Goal: Information Seeking & Learning: Learn about a topic

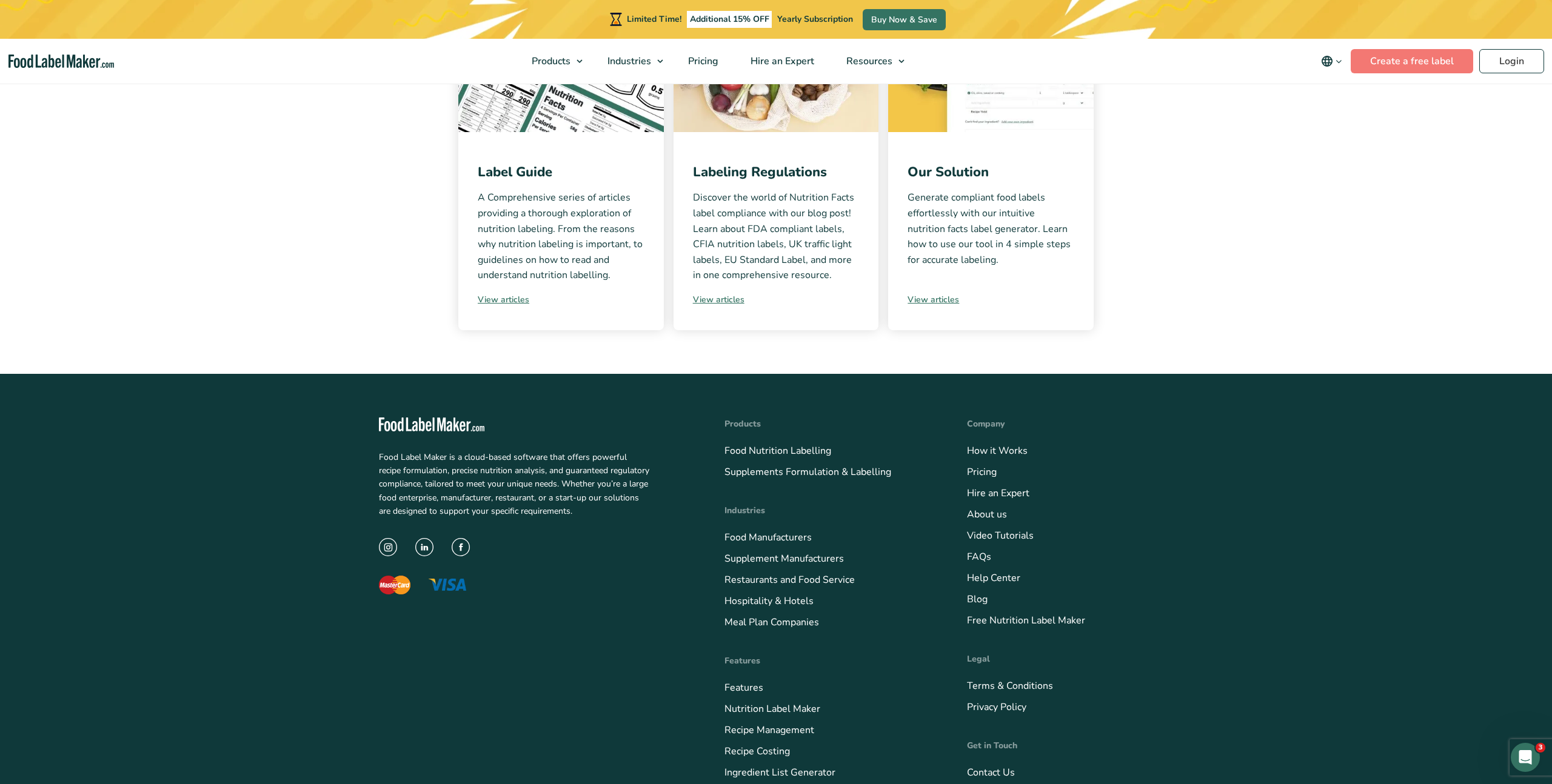
scroll to position [169, 0]
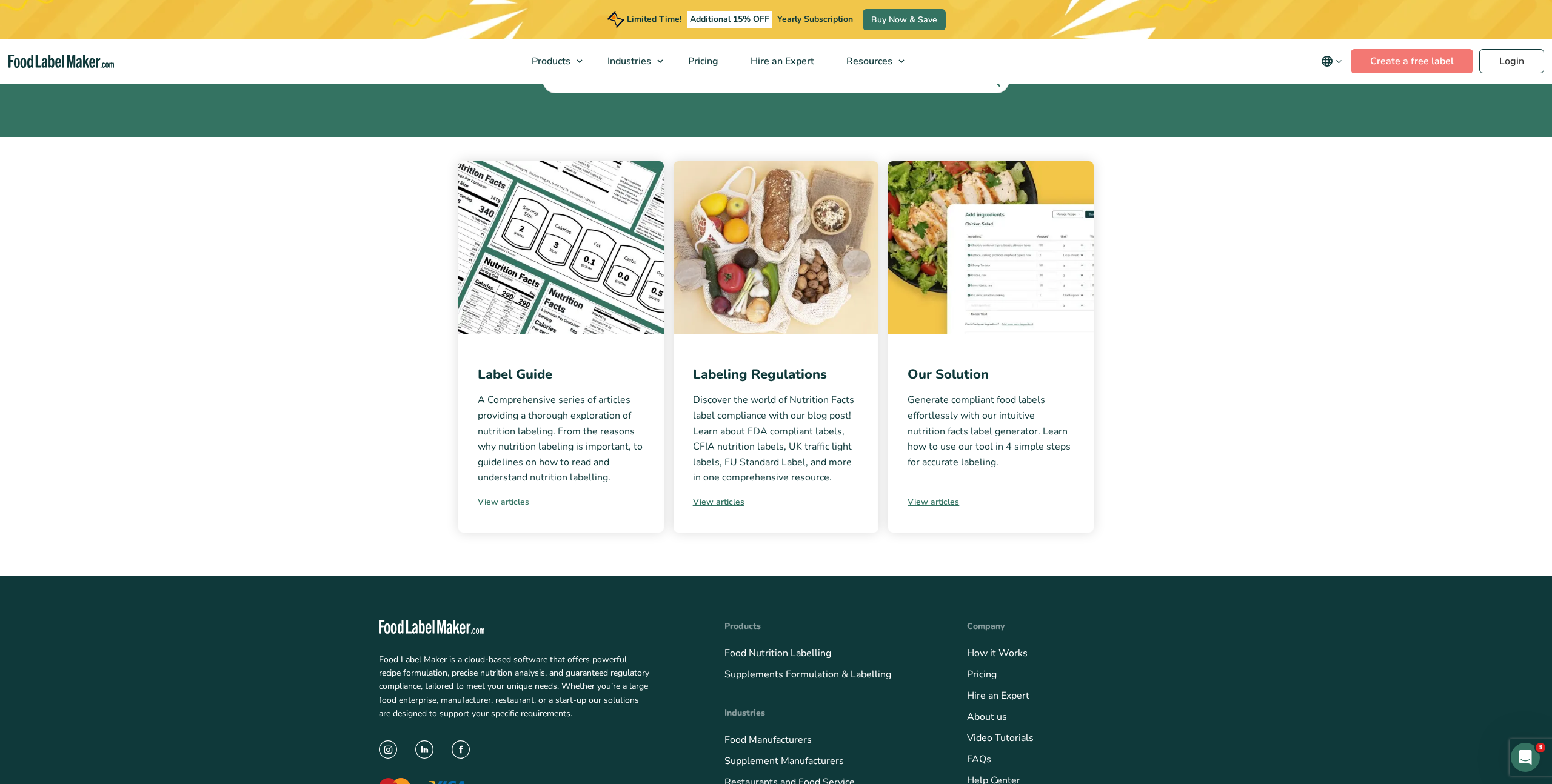
click at [518, 504] on link "View articles" at bounding box center [561, 502] width 167 height 13
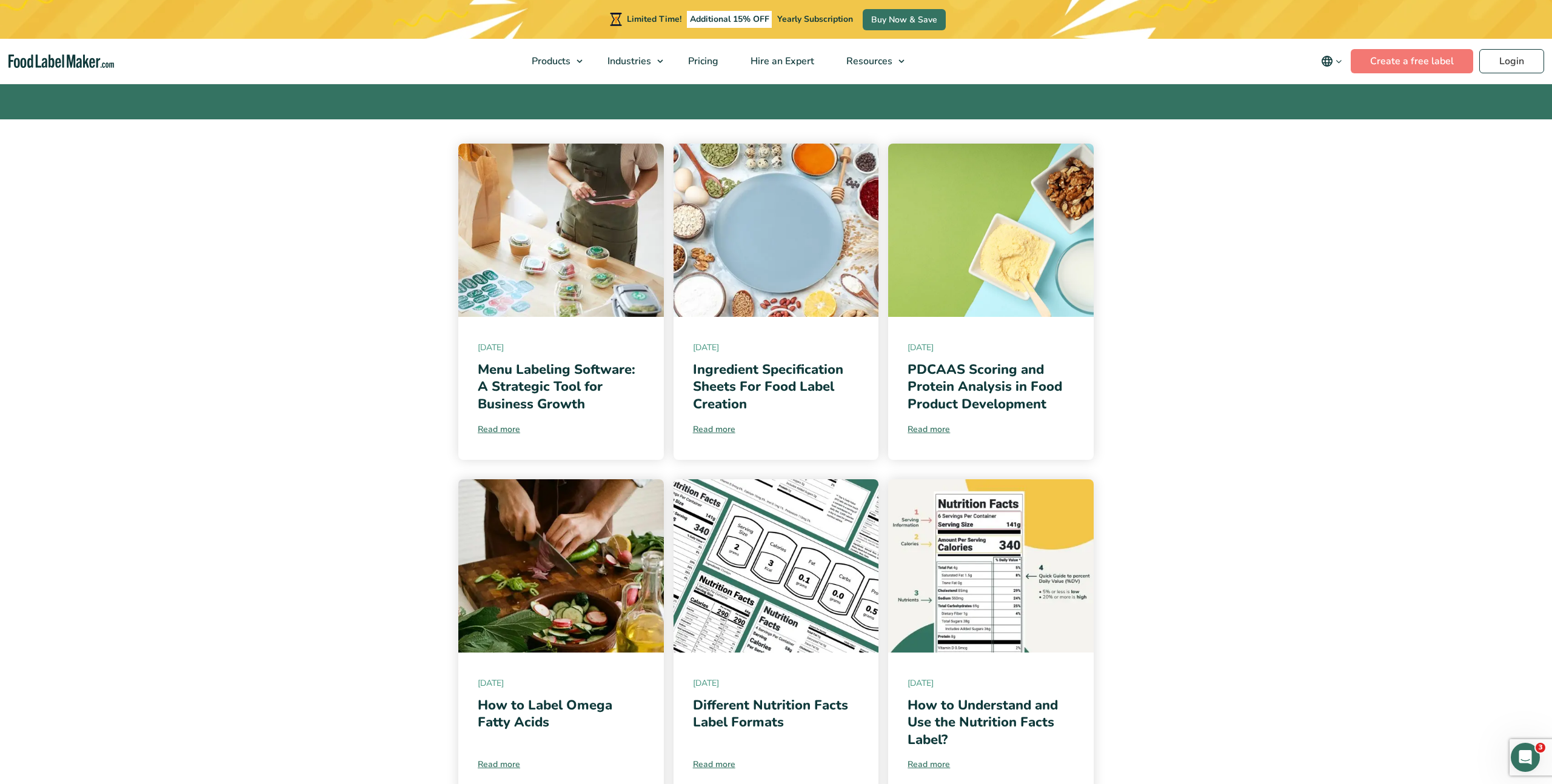
scroll to position [193, 0]
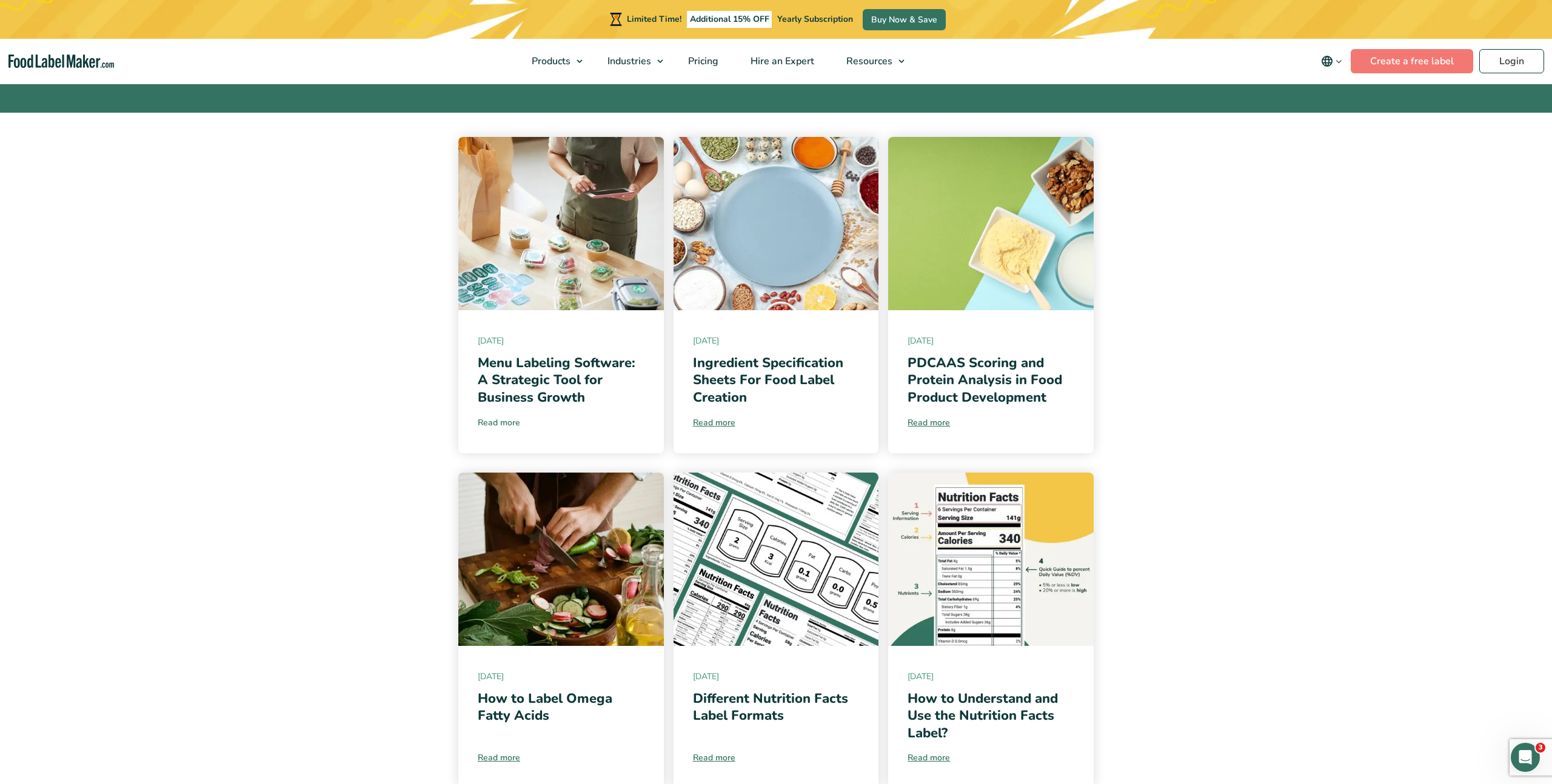
click at [500, 421] on link "Read more" at bounding box center [561, 423] width 167 height 13
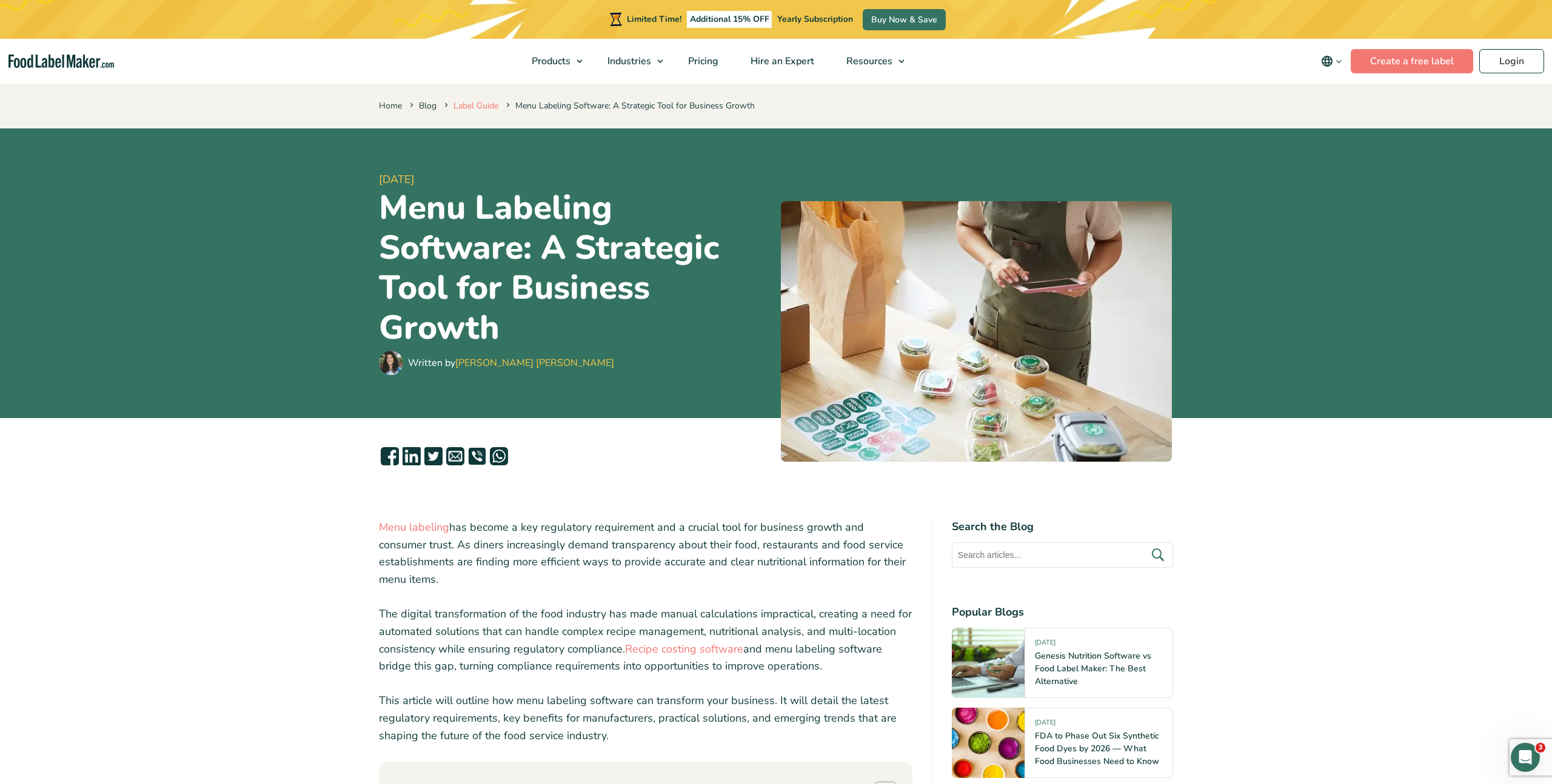
click at [471, 108] on link "Label Guide" at bounding box center [476, 106] width 45 height 12
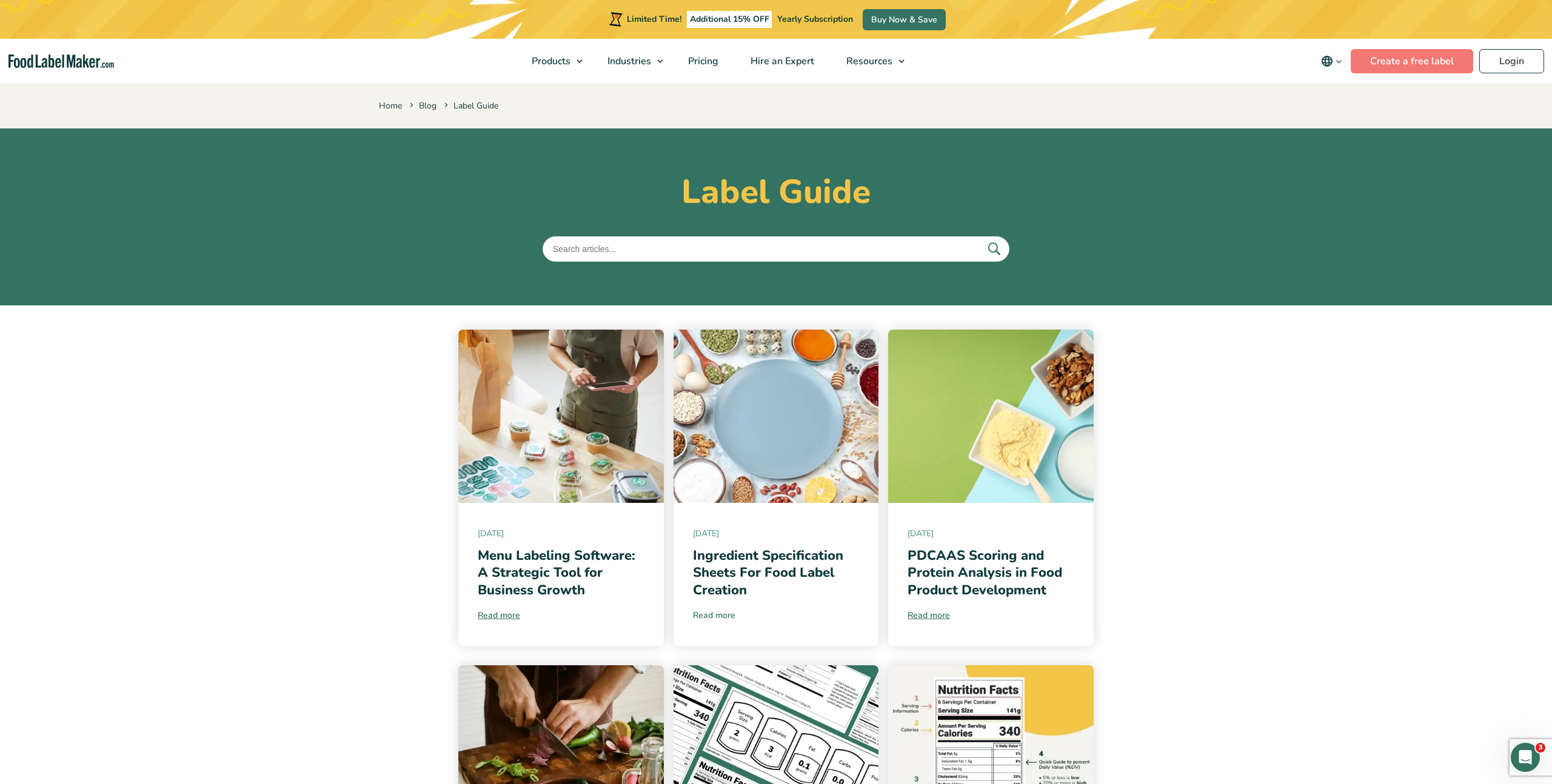
click at [716, 616] on link "Read more" at bounding box center [776, 616] width 167 height 13
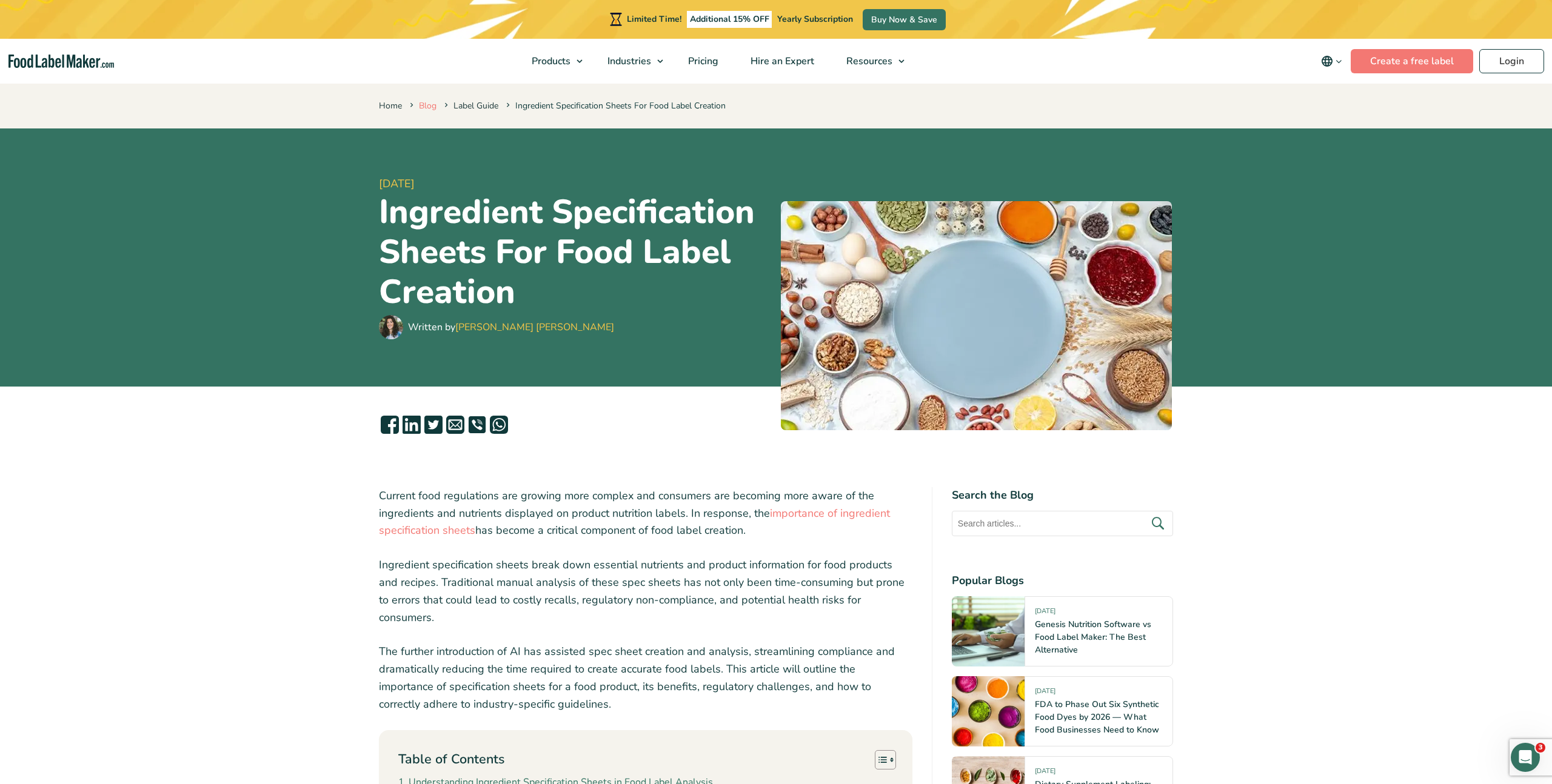
click at [423, 102] on link "Blog" at bounding box center [428, 106] width 18 height 12
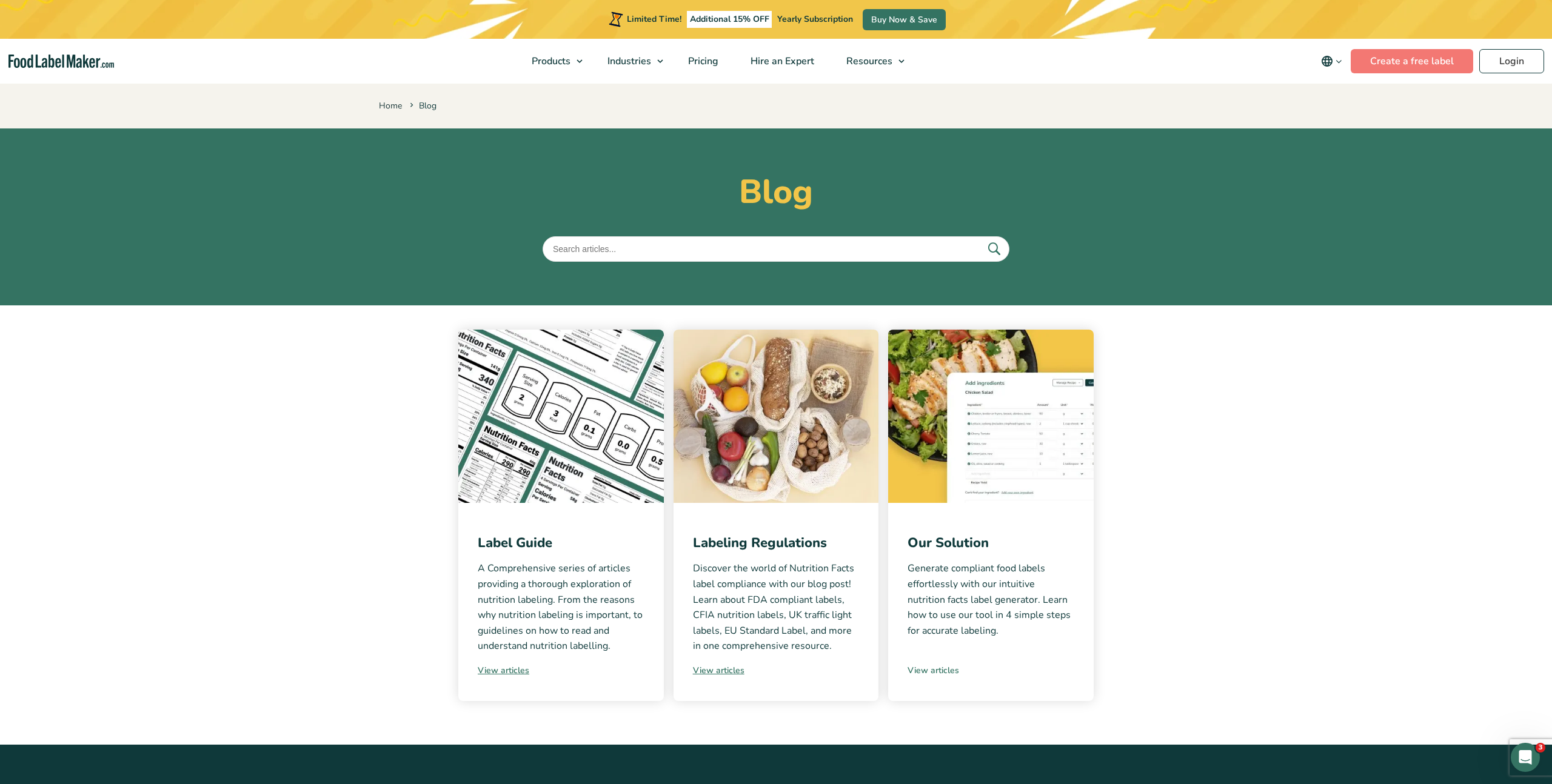
click at [933, 670] on link "View articles" at bounding box center [991, 671] width 167 height 13
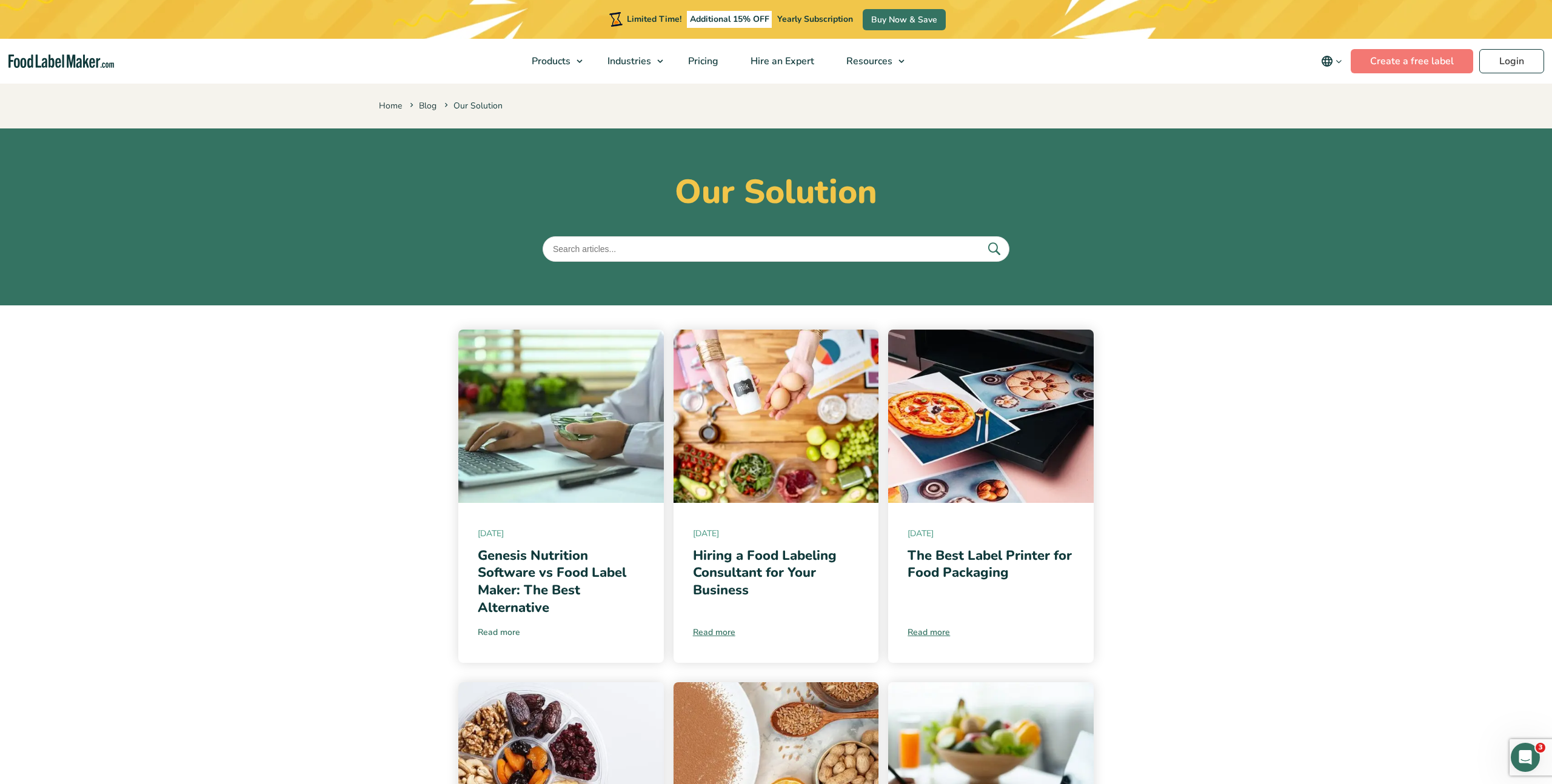
click at [502, 634] on link "Read more" at bounding box center [561, 633] width 167 height 13
click at [501, 631] on link "Read more" at bounding box center [561, 633] width 167 height 13
drag, startPoint x: 350, startPoint y: 570, endPoint x: 387, endPoint y: 557, distance: 39.2
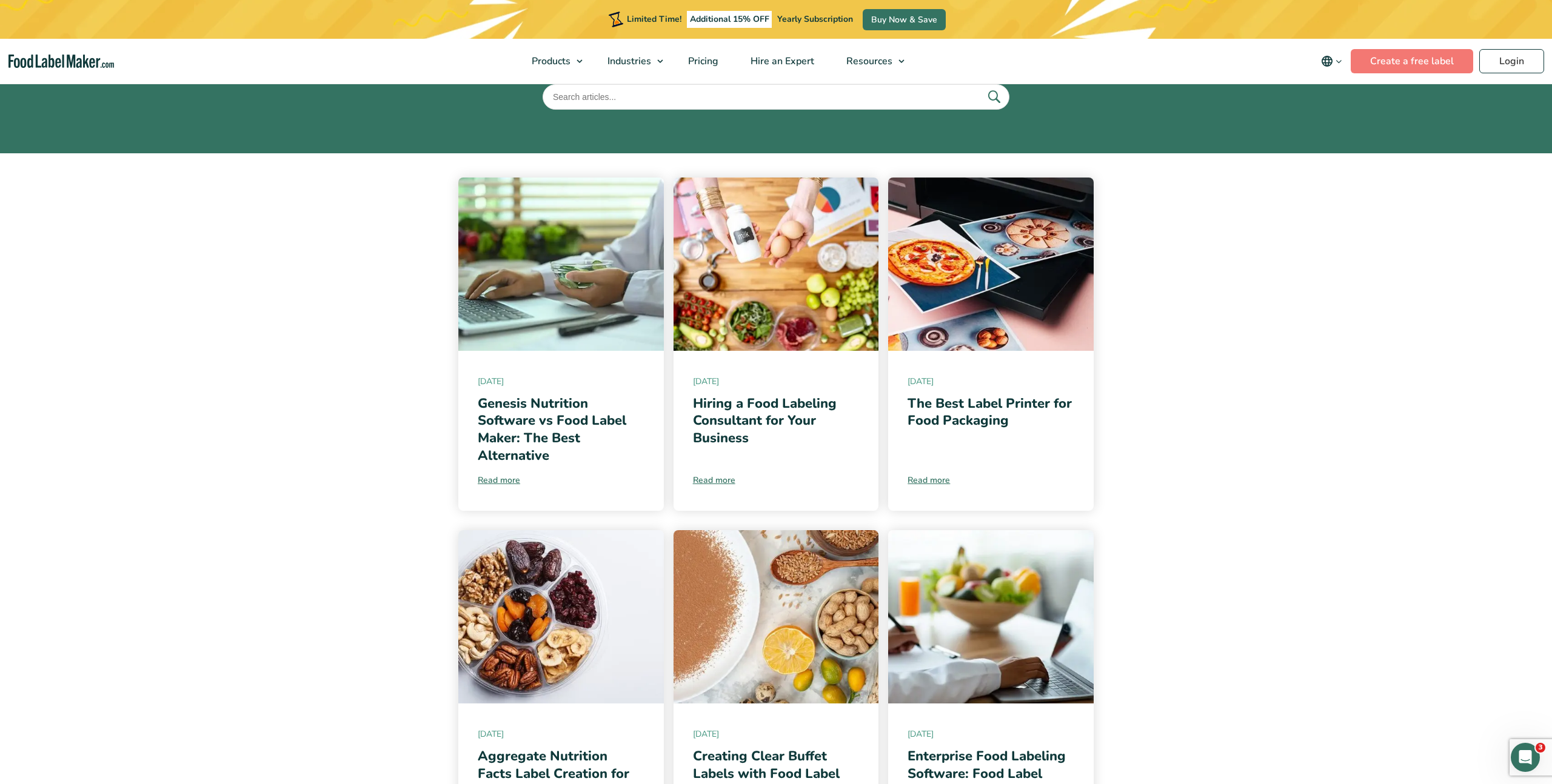
scroll to position [370, 0]
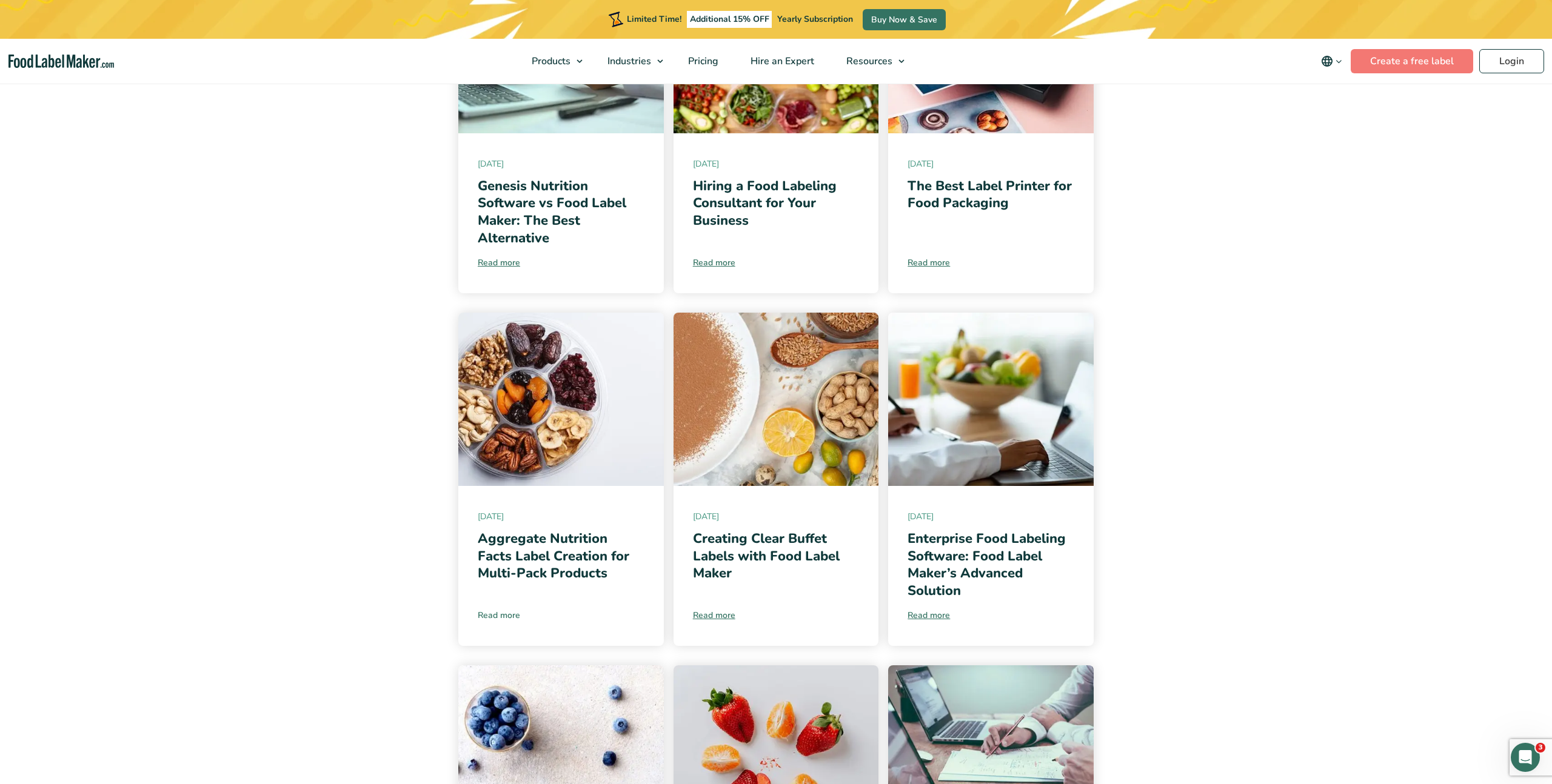
click at [493, 615] on link "Read more" at bounding box center [561, 616] width 167 height 13
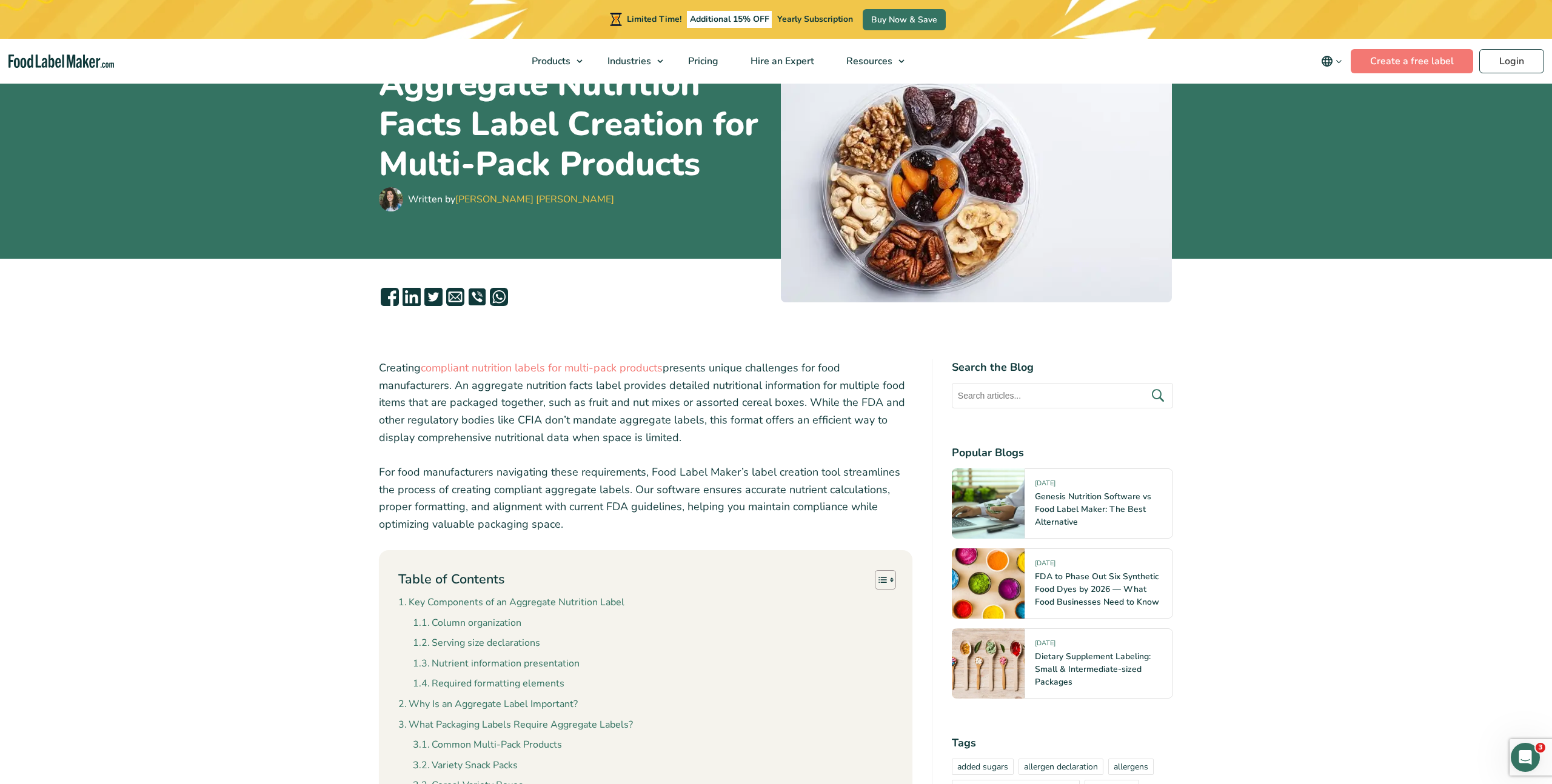
scroll to position [203, 0]
